Goal: Check status

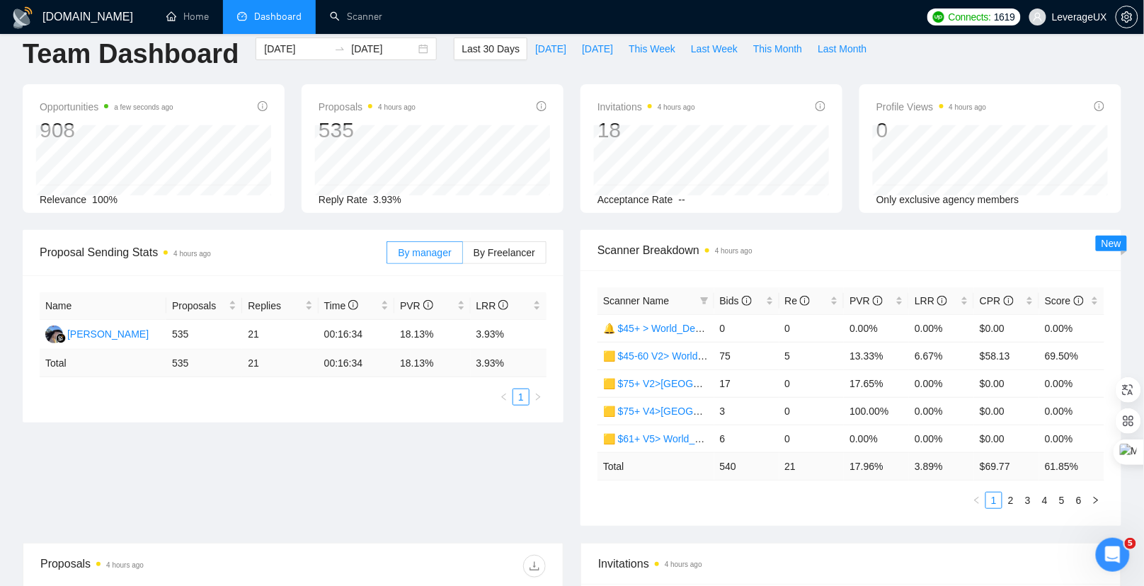
scroll to position [48, 0]
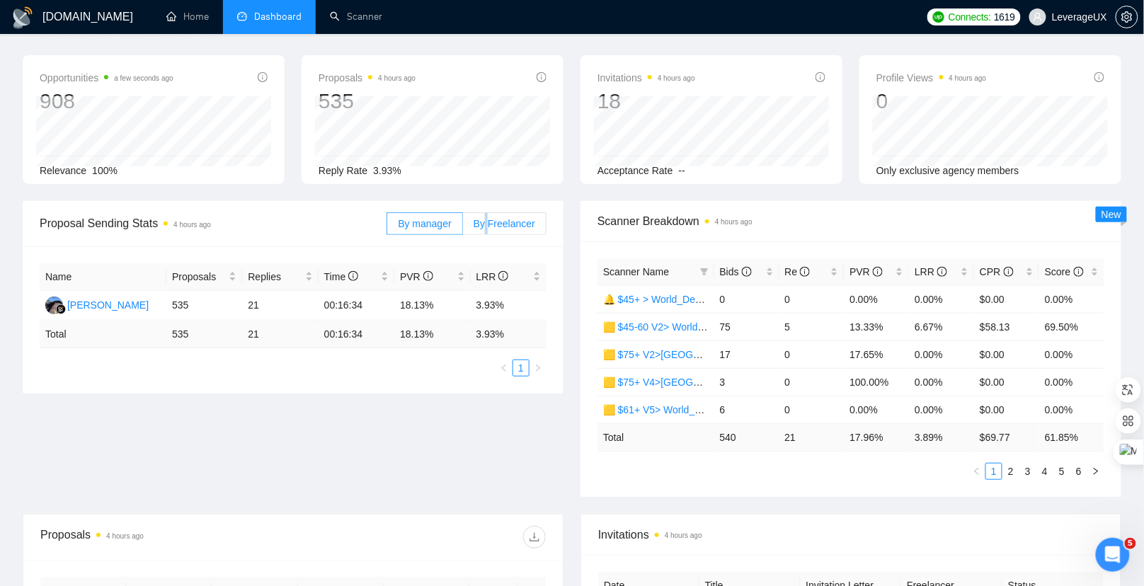
click at [486, 224] on span "By Freelancer" at bounding box center [505, 223] width 62 height 11
click at [501, 234] on div "By manager By Freelancer" at bounding box center [467, 223] width 160 height 45
click at [482, 218] on span "By Freelancer" at bounding box center [505, 223] width 62 height 11
click at [463, 227] on input "By Freelancer" at bounding box center [463, 227] width 0 height 0
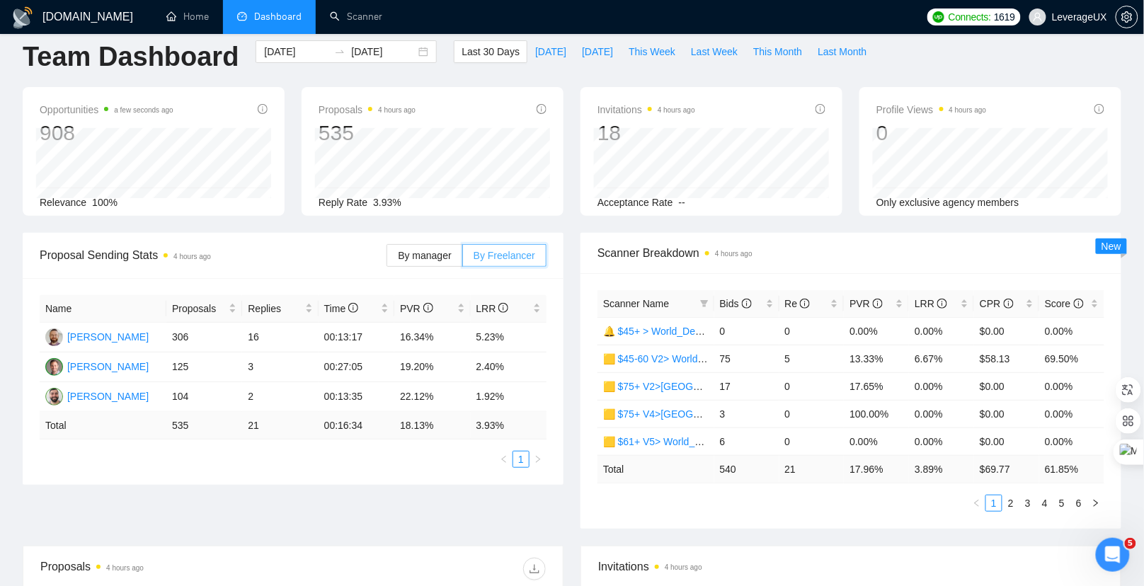
scroll to position [0, 0]
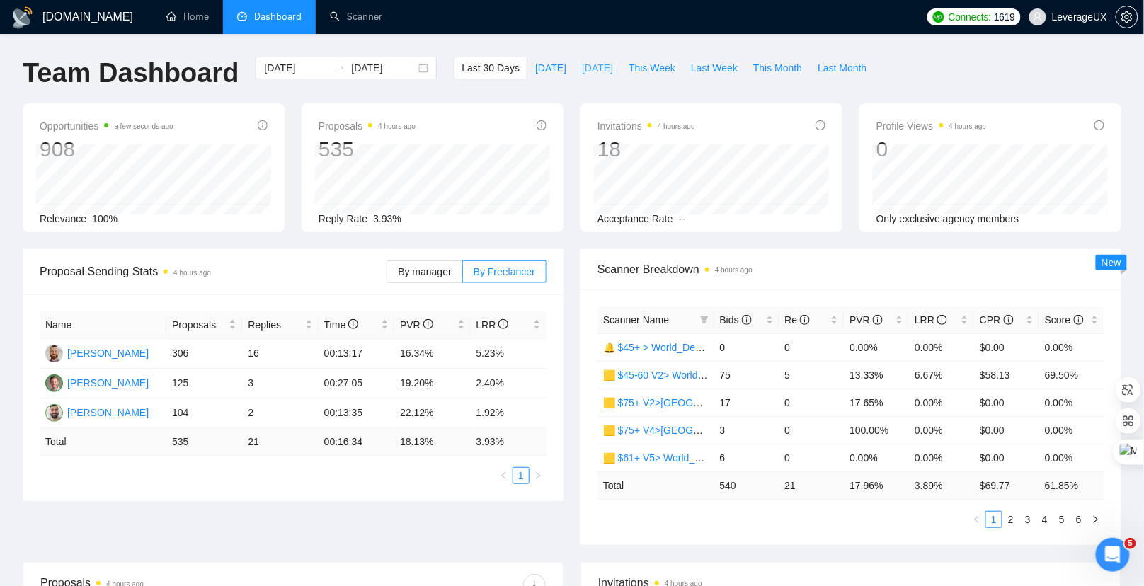
click at [582, 70] on span "[DATE]" at bounding box center [597, 68] width 31 height 16
type input "[DATE]"
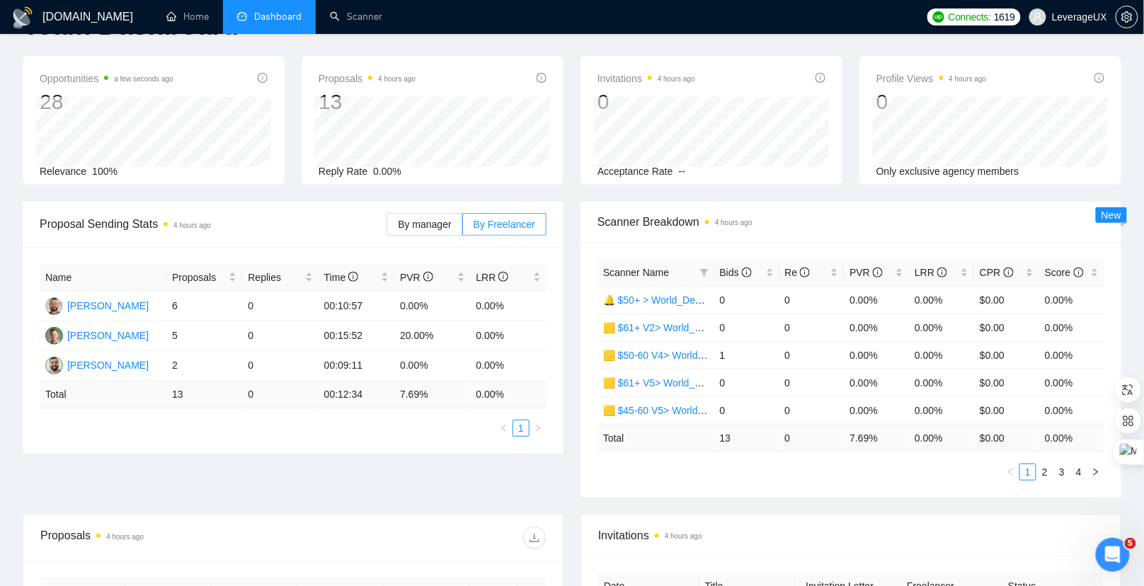
scroll to position [18, 0]
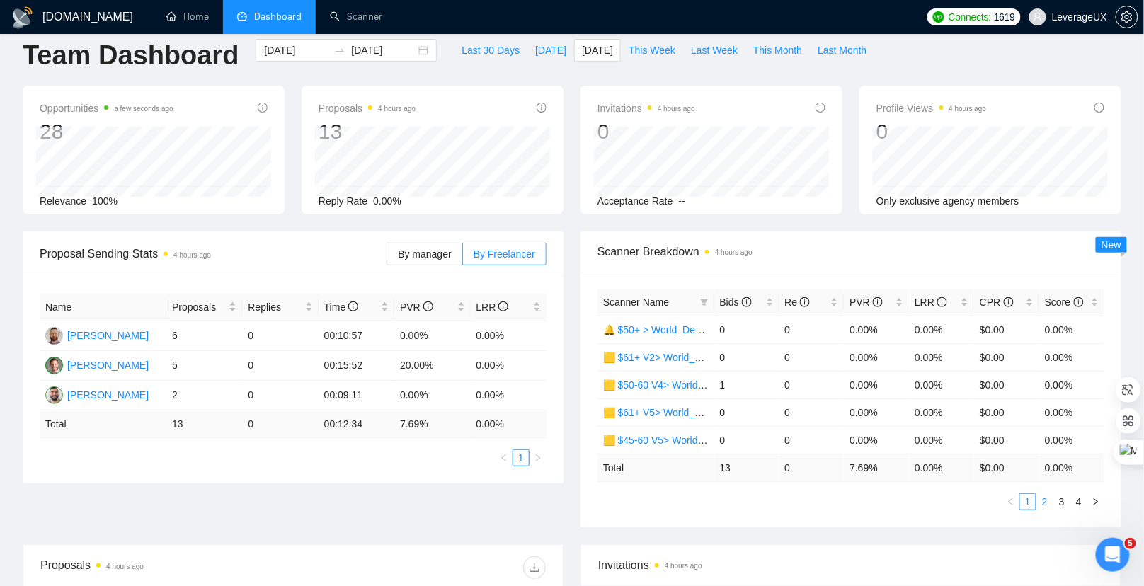
click at [1046, 503] on link "2" at bounding box center [1045, 502] width 16 height 16
click at [1029, 504] on link "1" at bounding box center [1028, 502] width 16 height 16
